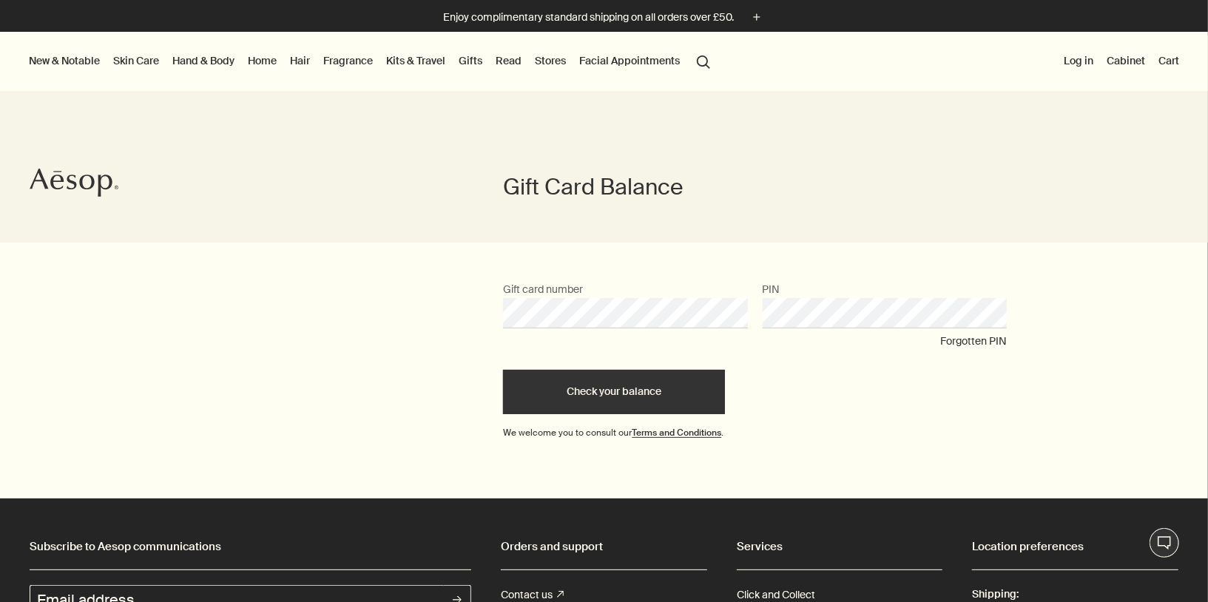
click at [670, 400] on button "Check your balance" at bounding box center [614, 392] width 222 height 44
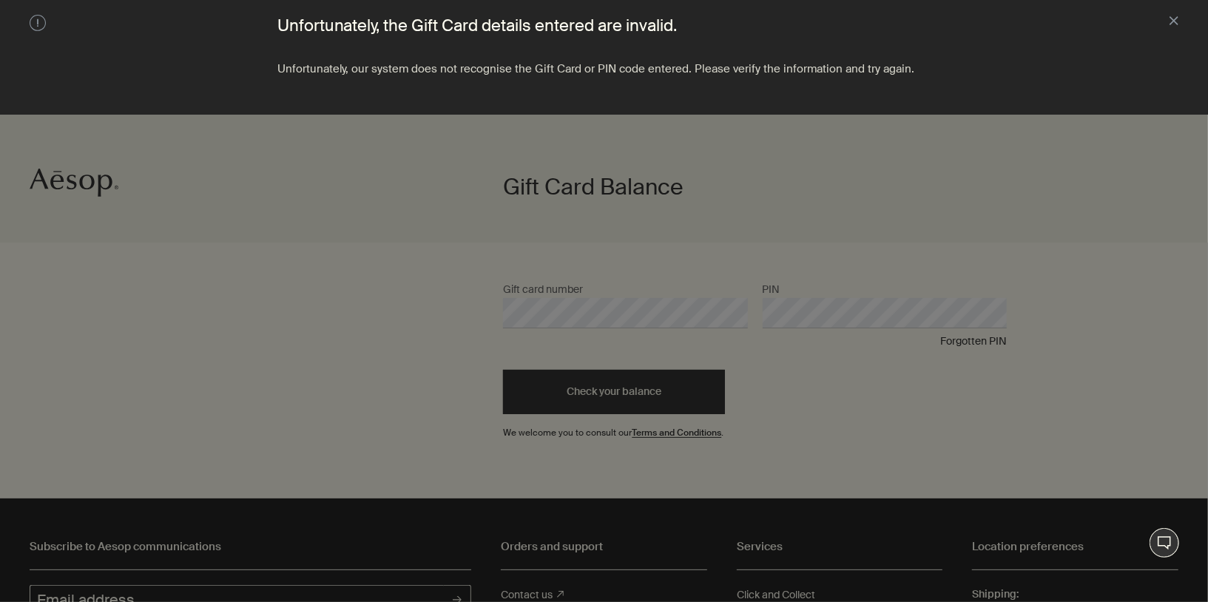
click at [670, 400] on div at bounding box center [604, 301] width 1208 height 602
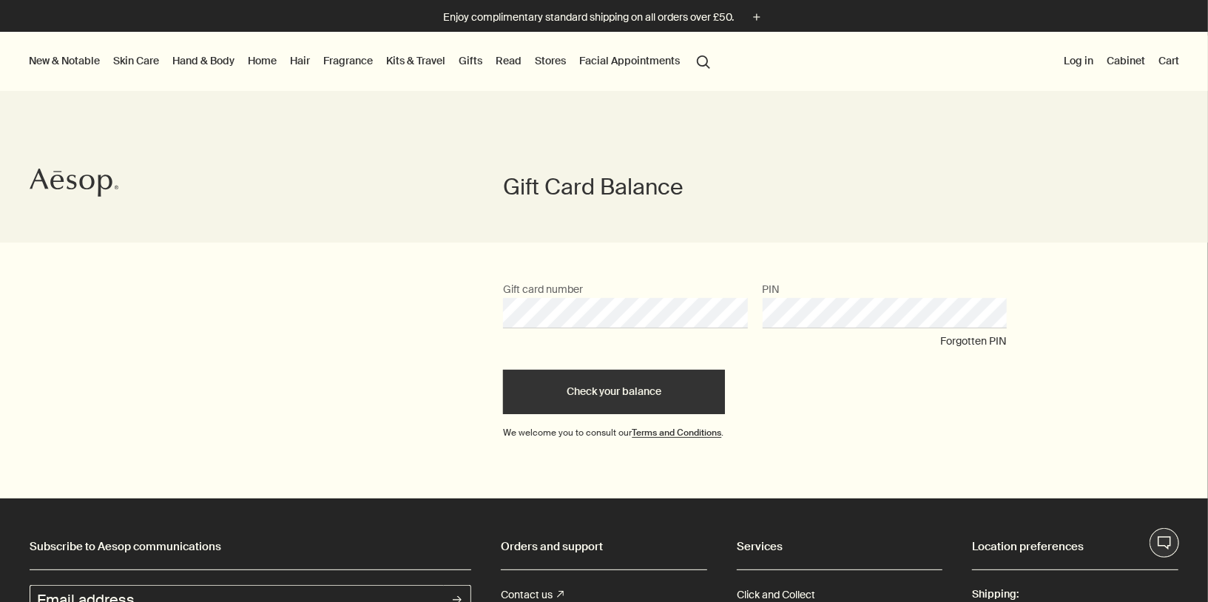
click at [686, 385] on button "Check your balance" at bounding box center [614, 392] width 222 height 44
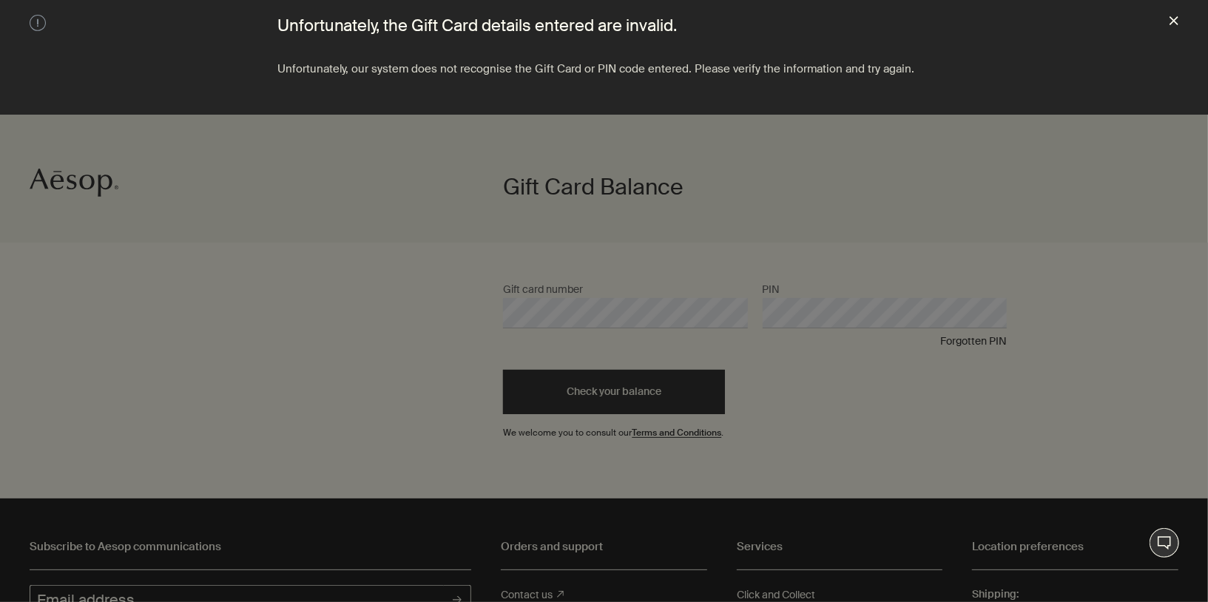
click at [1175, 21] on button "close" at bounding box center [1173, 22] width 9 height 15
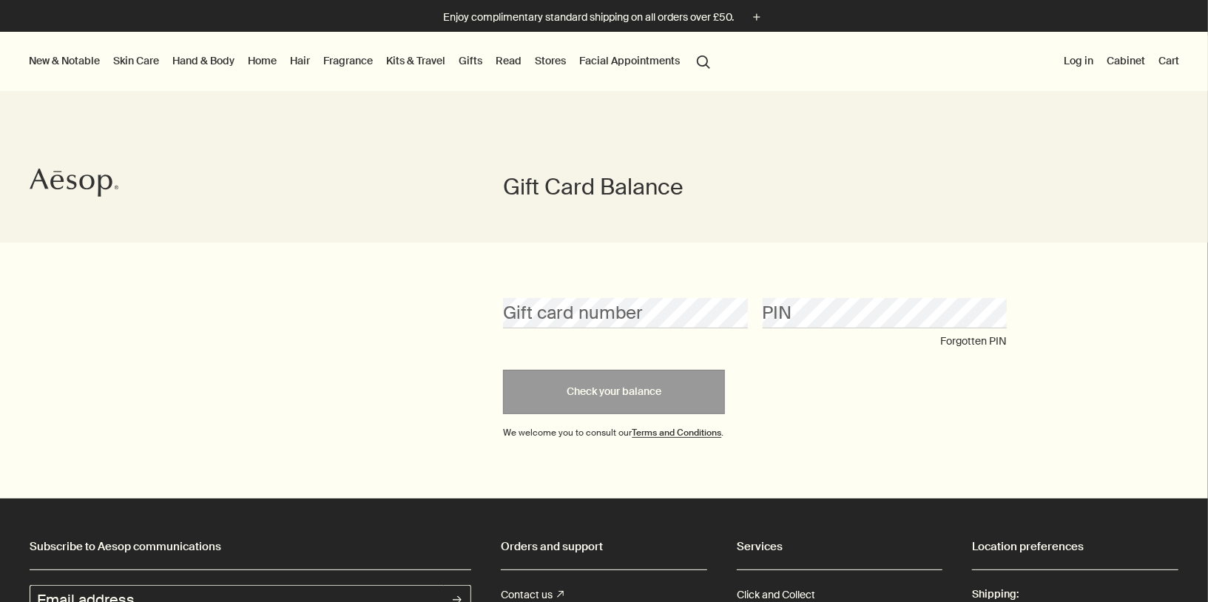
click at [677, 439] on strong "Terms and Conditions" at bounding box center [676, 433] width 89 height 12
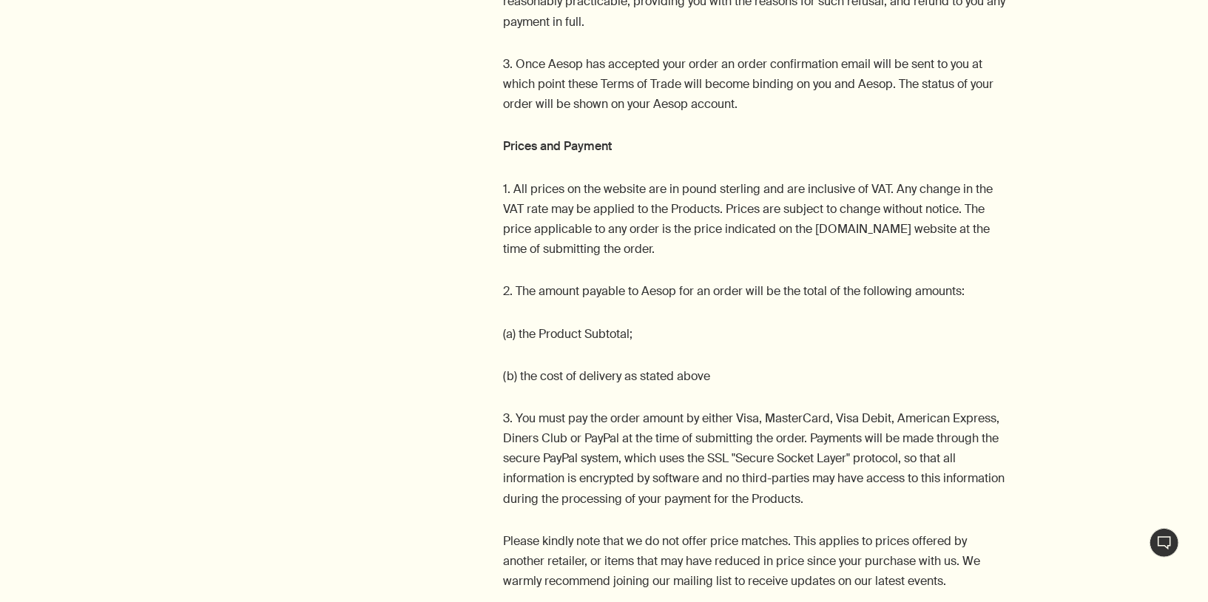
scroll to position [1825, 0]
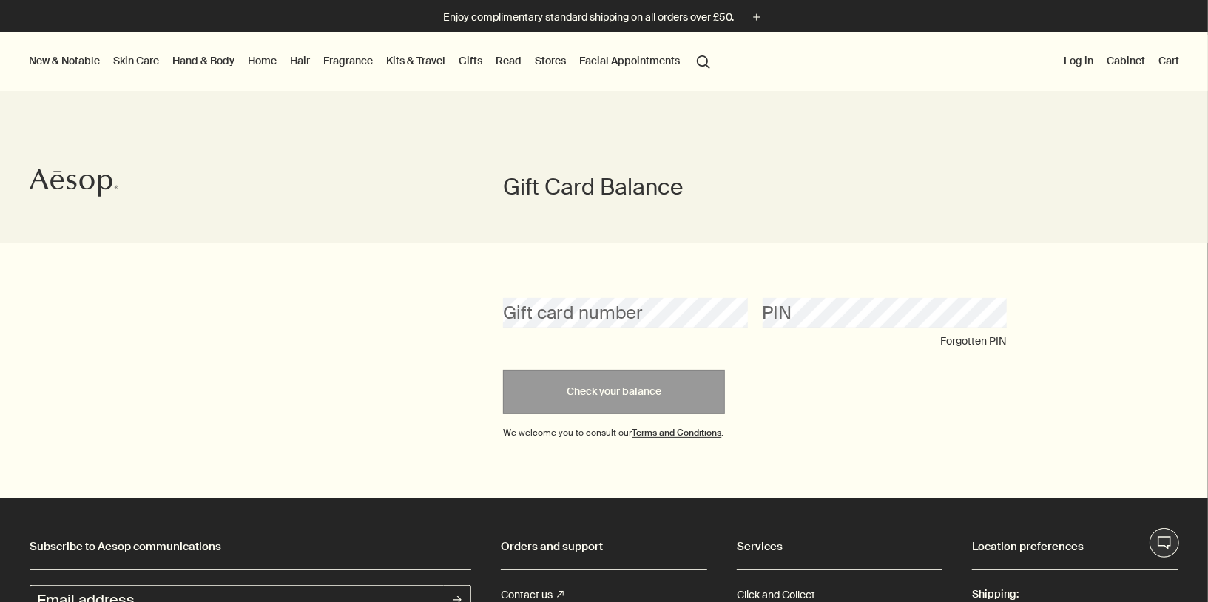
click at [984, 351] on button "Forgotten PIN" at bounding box center [973, 341] width 67 height 27
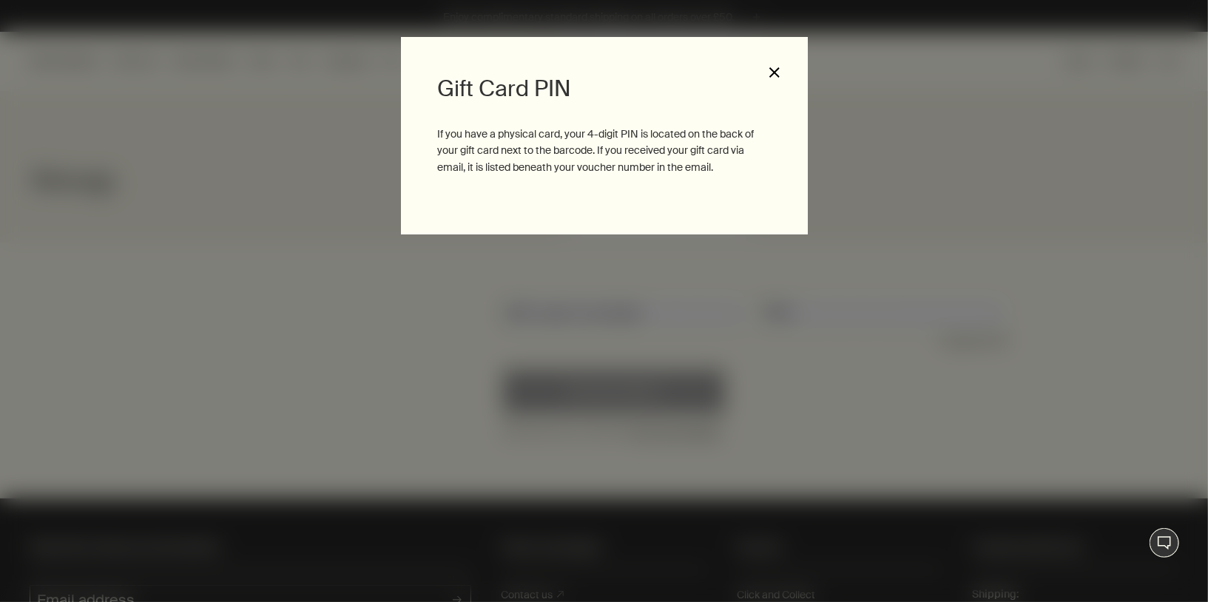
click at [777, 74] on button "close" at bounding box center [774, 72] width 13 height 13
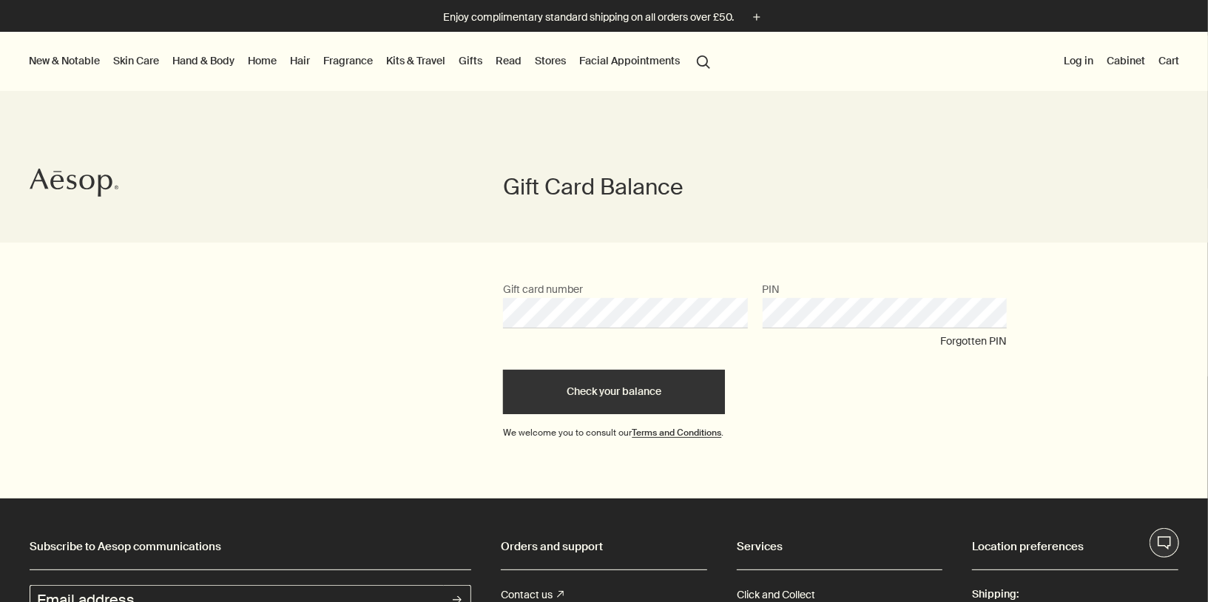
click at [503, 370] on button "Check your balance" at bounding box center [614, 392] width 222 height 44
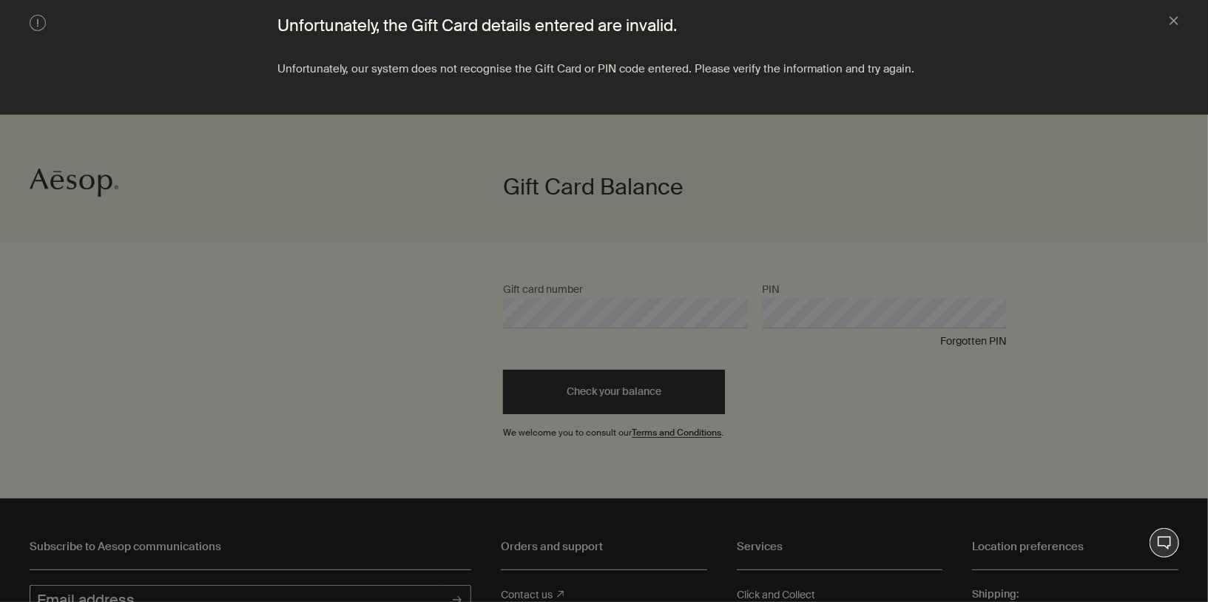
click at [635, 314] on div at bounding box center [604, 301] width 1208 height 602
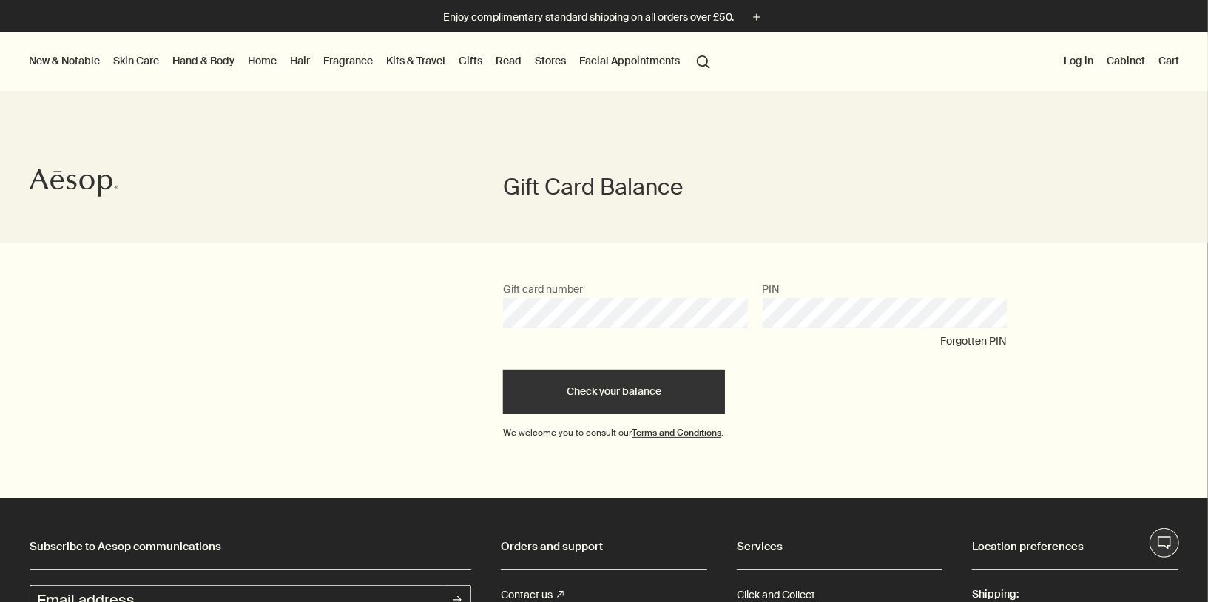
click at [503, 370] on button "Check your balance" at bounding box center [614, 392] width 222 height 44
